Goal: Complete application form

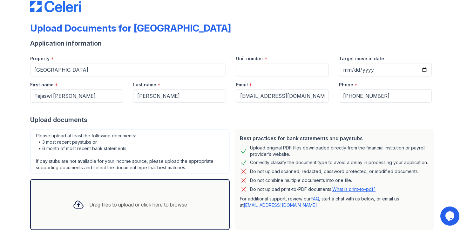
scroll to position [15, 0]
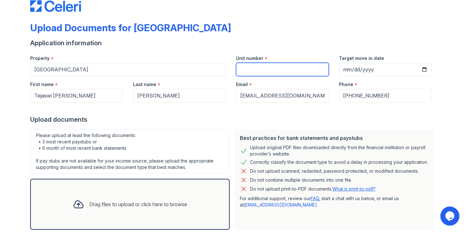
click at [253, 69] on input "Unit number" at bounding box center [282, 69] width 93 height 13
type input "3312"
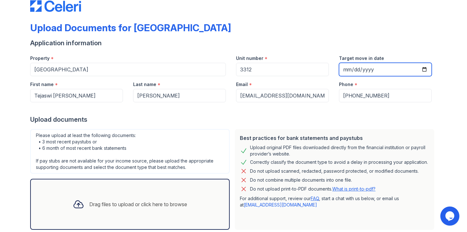
click at [424, 68] on input "Target move in date" at bounding box center [385, 69] width 93 height 13
type input "[DATE]"
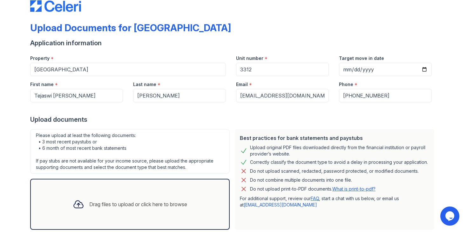
click at [376, 43] on div "Application information" at bounding box center [233, 42] width 407 height 9
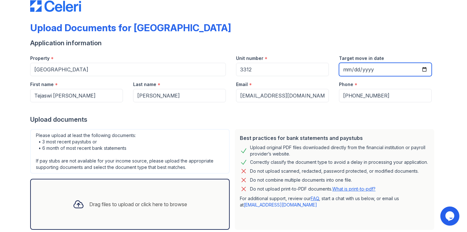
click at [421, 69] on input "[DATE]" at bounding box center [385, 69] width 93 height 13
click at [424, 70] on input "[DATE]" at bounding box center [385, 69] width 93 height 13
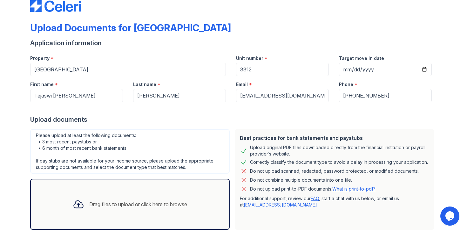
click at [385, 53] on div "Target move in date" at bounding box center [385, 56] width 93 height 13
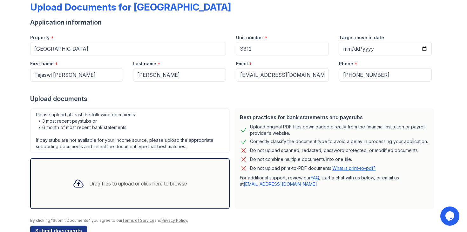
scroll to position [52, 0]
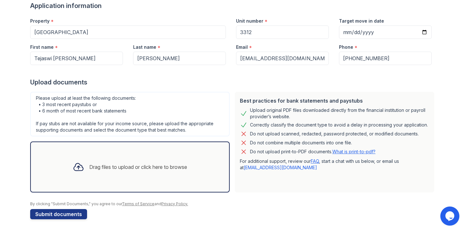
click at [117, 165] on div "Drag files to upload or click here to browse" at bounding box center [138, 167] width 98 height 8
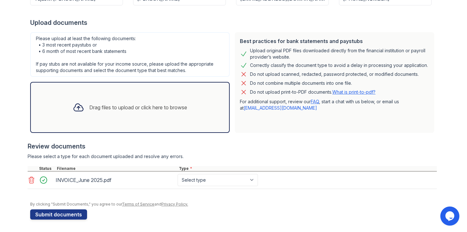
scroll to position [112, 0]
click at [257, 182] on select "Select type Paystub Bank Statement Offer Letter Tax Documents Benefit Award Let…" at bounding box center [218, 179] width 80 height 12
click at [30, 180] on icon at bounding box center [32, 180] width 8 height 8
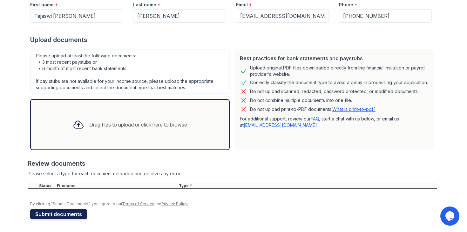
click at [48, 213] on button "Submit documents" at bounding box center [58, 214] width 57 height 10
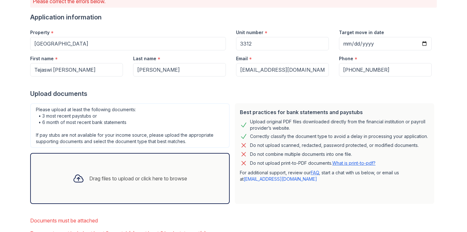
scroll to position [70, 0]
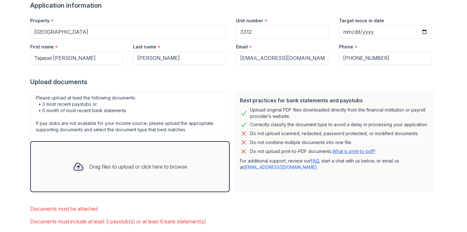
click at [82, 174] on div at bounding box center [78, 166] width 17 height 17
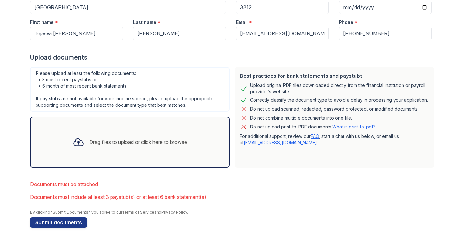
scroll to position [103, 0]
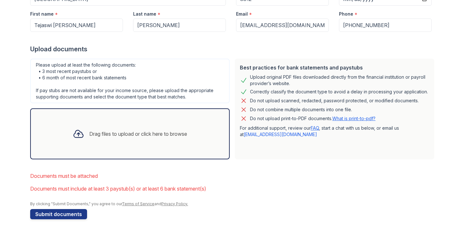
click at [88, 144] on div "Drag files to upload or click here to browse" at bounding box center [130, 134] width 125 height 22
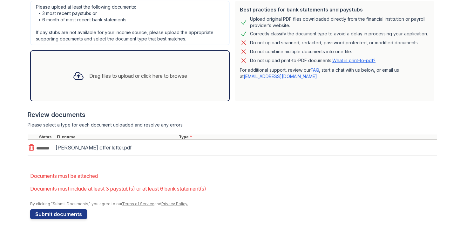
scroll to position [163, 0]
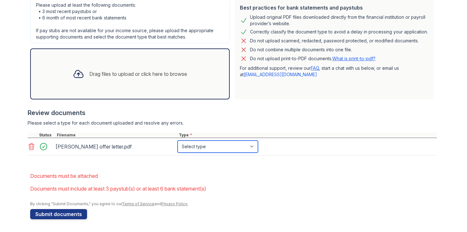
click at [223, 143] on select "Select type Paystub Bank Statement Offer Letter Tax Documents Benefit Award Let…" at bounding box center [218, 146] width 80 height 12
select select "offer_letter"
click at [178, 140] on select "Select type Paystub Bank Statement Offer Letter Tax Documents Benefit Award Let…" at bounding box center [218, 146] width 80 height 12
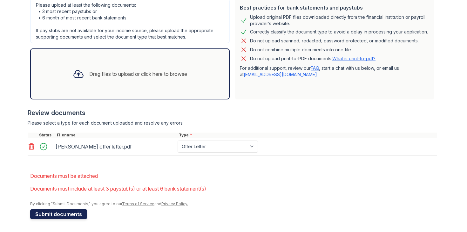
click at [51, 215] on button "Submit documents" at bounding box center [58, 214] width 57 height 10
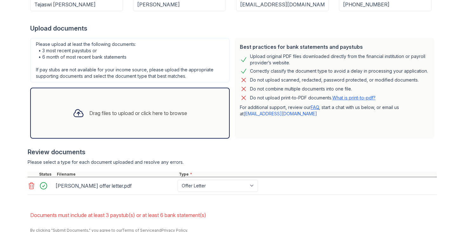
scroll to position [150, 0]
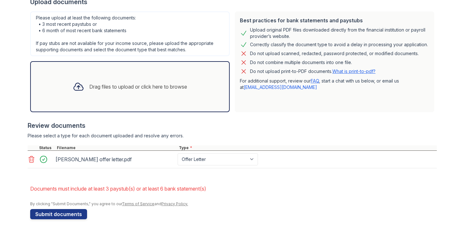
click at [97, 83] on div "Drag files to upload or click here to browse" at bounding box center [138, 87] width 98 height 8
click at [202, 160] on select "Paystub Bank Statement Offer Letter Tax Documents Benefit Award Letter Investme…" at bounding box center [218, 159] width 80 height 12
click at [86, 96] on div "Drag files to upload or click here to browse" at bounding box center [130, 87] width 125 height 22
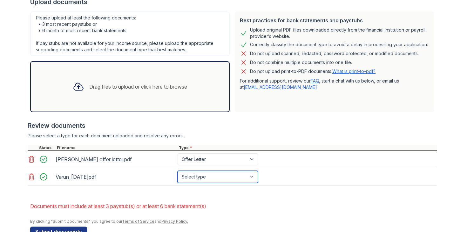
click at [214, 176] on select "Select type Paystub Bank Statement Offer Letter Tax Documents Benefit Award Let…" at bounding box center [218, 176] width 80 height 12
select select "paystub"
click at [178, 170] on select "Select type Paystub Bank Statement Offer Letter Tax Documents Benefit Award Let…" at bounding box center [218, 176] width 80 height 12
click at [98, 85] on div "Drag files to upload or click here to browse" at bounding box center [138, 87] width 98 height 8
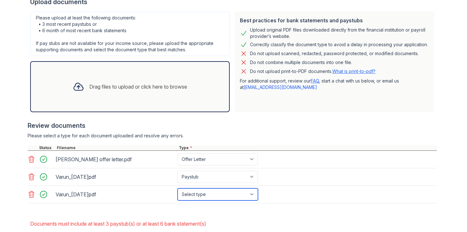
click at [226, 194] on select "Select type Paystub Bank Statement Offer Letter Tax Documents Benefit Award Let…" at bounding box center [218, 194] width 80 height 12
select select "paystub"
click at [178, 188] on select "Select type Paystub Bank Statement Offer Letter Tax Documents Benefit Award Let…" at bounding box center [218, 194] width 80 height 12
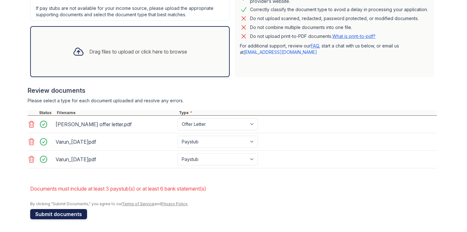
click at [41, 216] on button "Submit documents" at bounding box center [58, 214] width 57 height 10
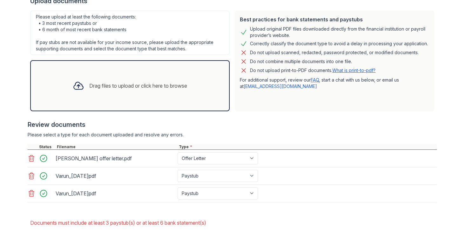
scroll to position [156, 0]
